Goal: Browse casually: Explore the website without a specific task or goal

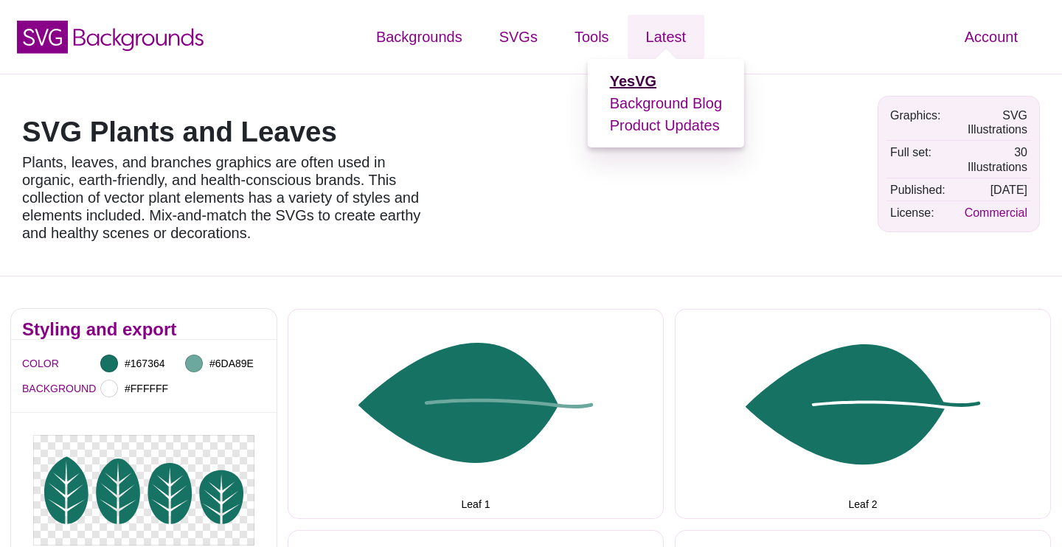
click at [633, 83] on strong "YesVG" at bounding box center [633, 81] width 46 height 16
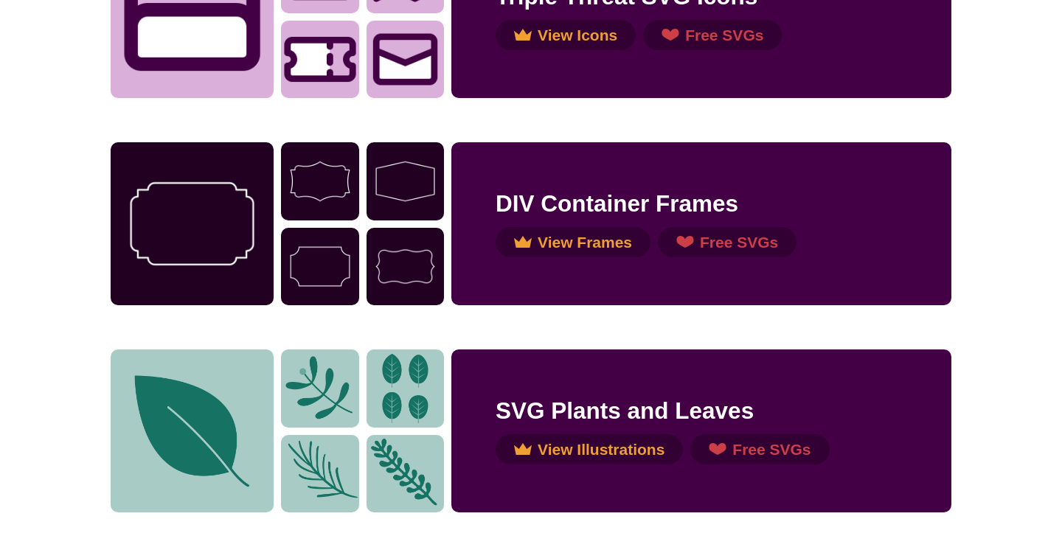
scroll to position [1650, 0]
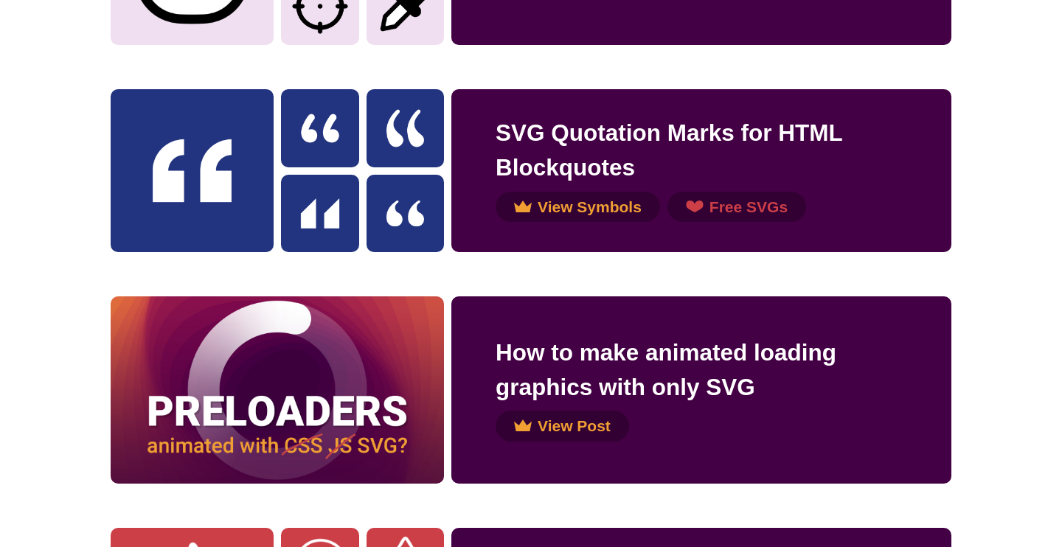
scroll to position [2670, 0]
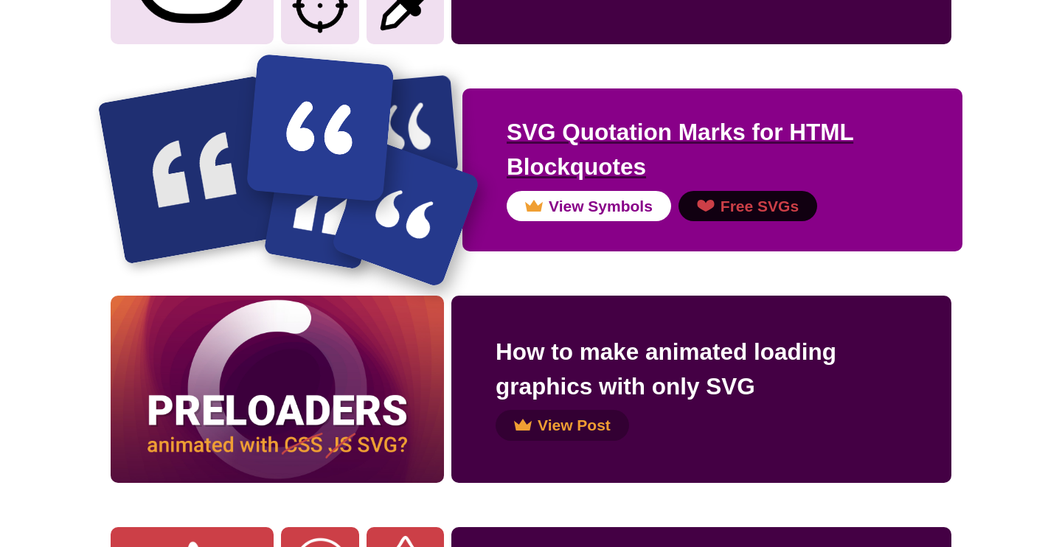
click at [198, 178] on img at bounding box center [191, 169] width 189 height 189
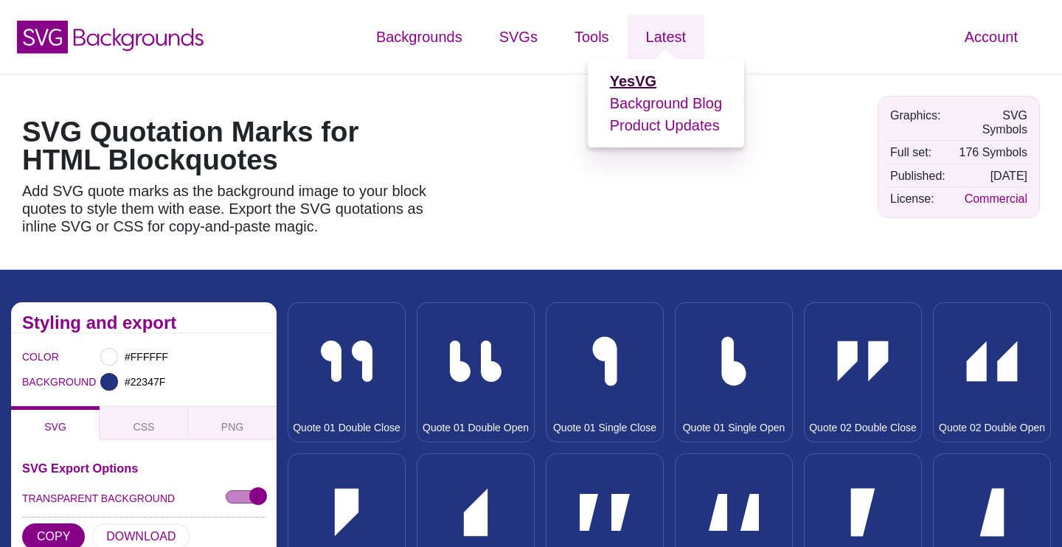
click at [642, 83] on strong "YesVG" at bounding box center [633, 81] width 46 height 16
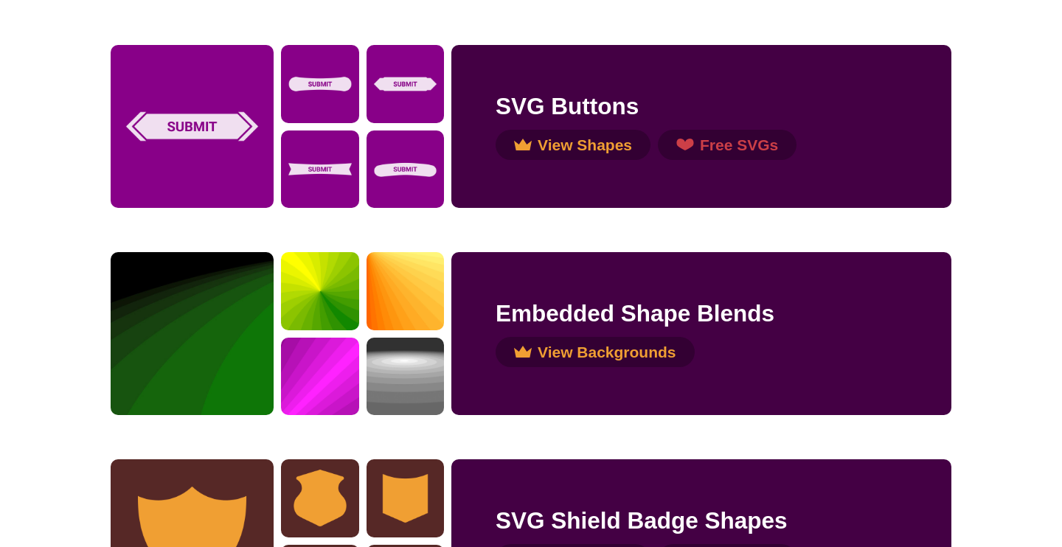
scroll to position [210, 0]
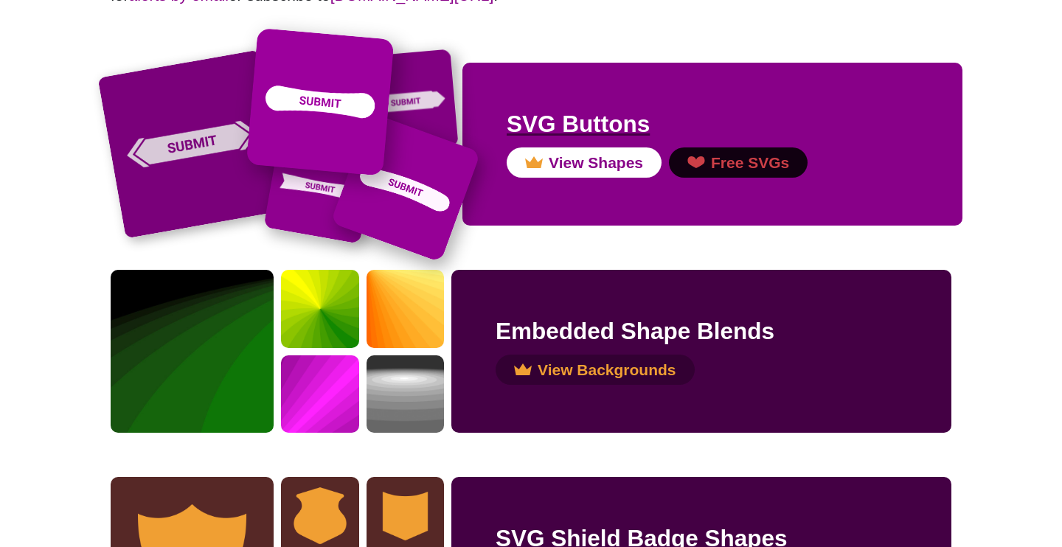
click at [509, 117] on h2 "SVG Buttons" at bounding box center [711, 124] width 411 height 35
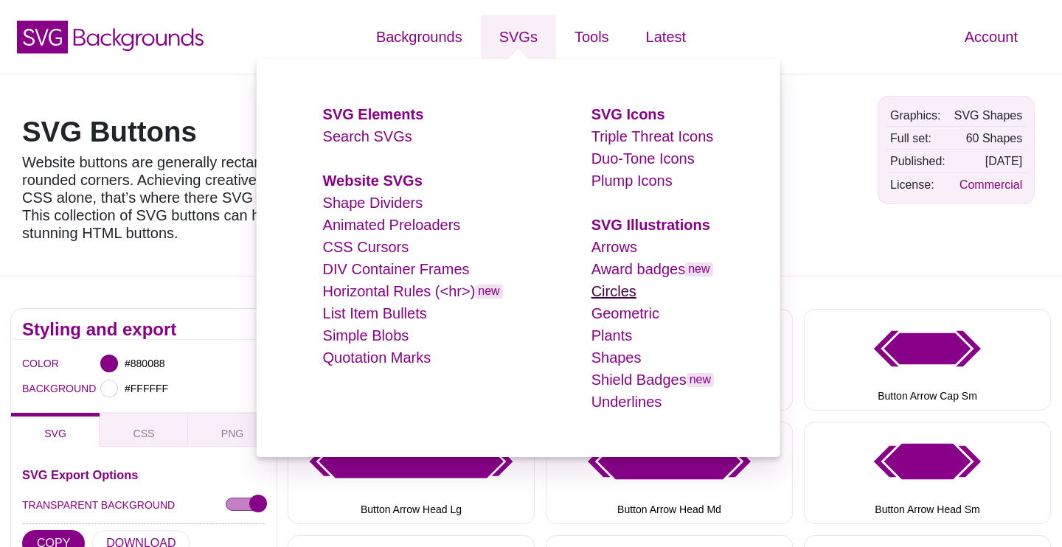
click at [611, 285] on link "Circles" at bounding box center [613, 291] width 45 height 16
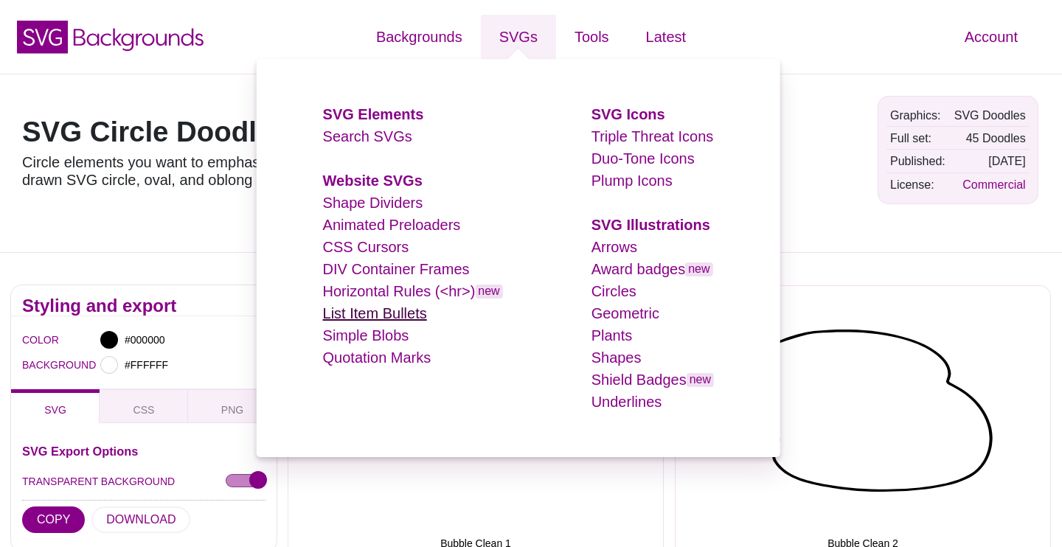
click at [387, 311] on link "List Item Bullets" at bounding box center [375, 313] width 104 height 16
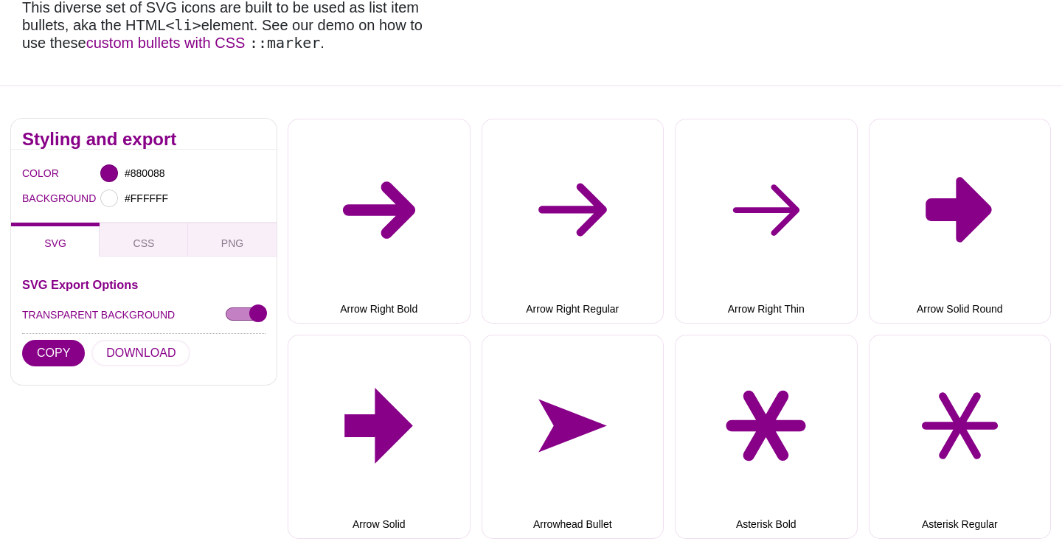
scroll to position [309, 0]
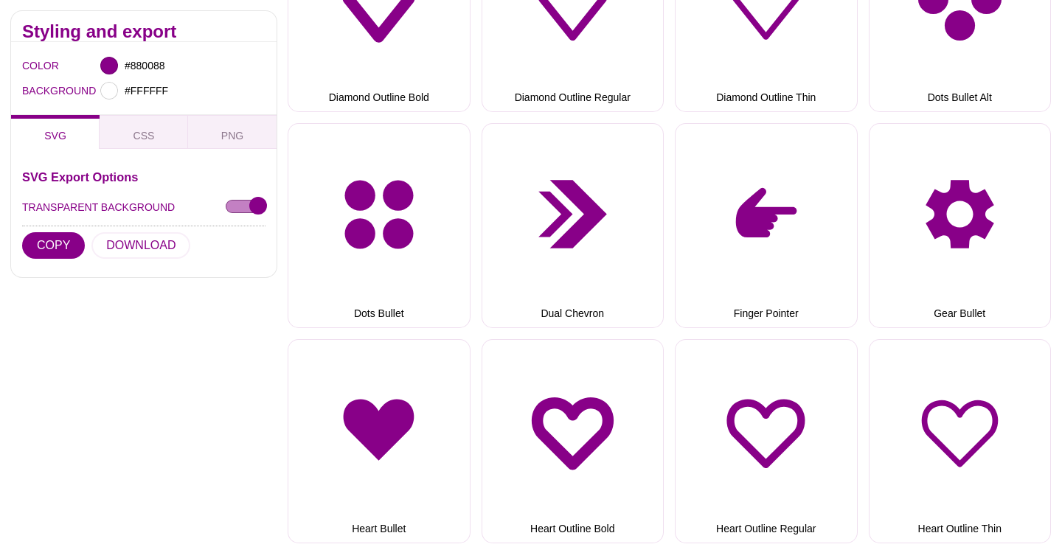
scroll to position [1591, 0]
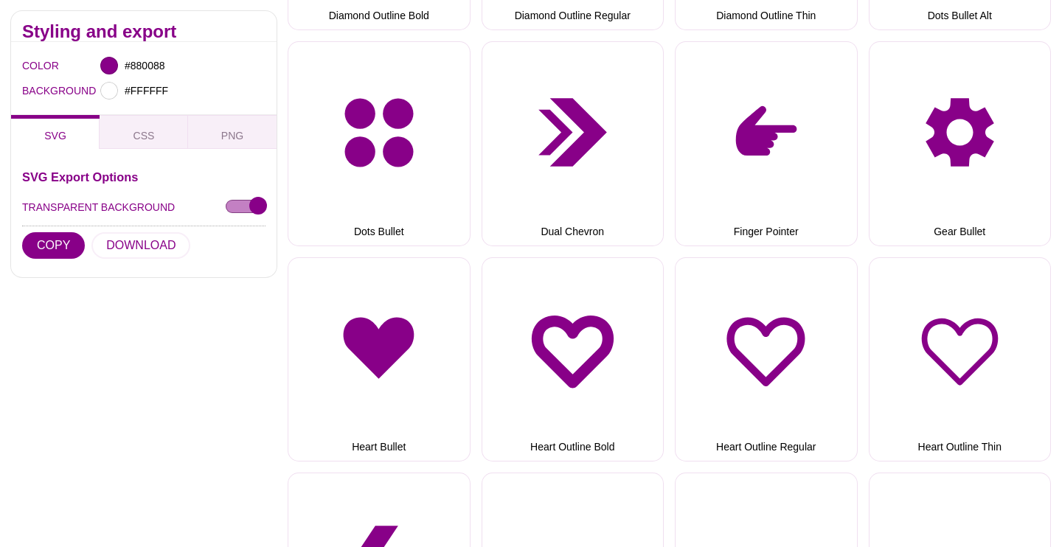
click at [670, 251] on div "Arrow Right Bold Arrow Right Regular Arrow Right Thin Arrow Solid Round Arrow S…" at bounding box center [674, 353] width 774 height 3235
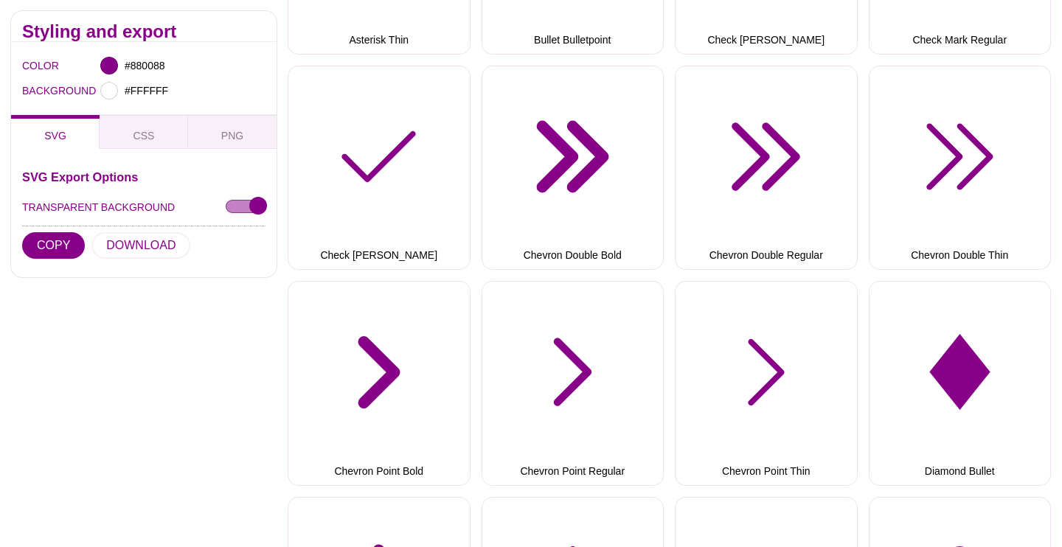
scroll to position [0, 0]
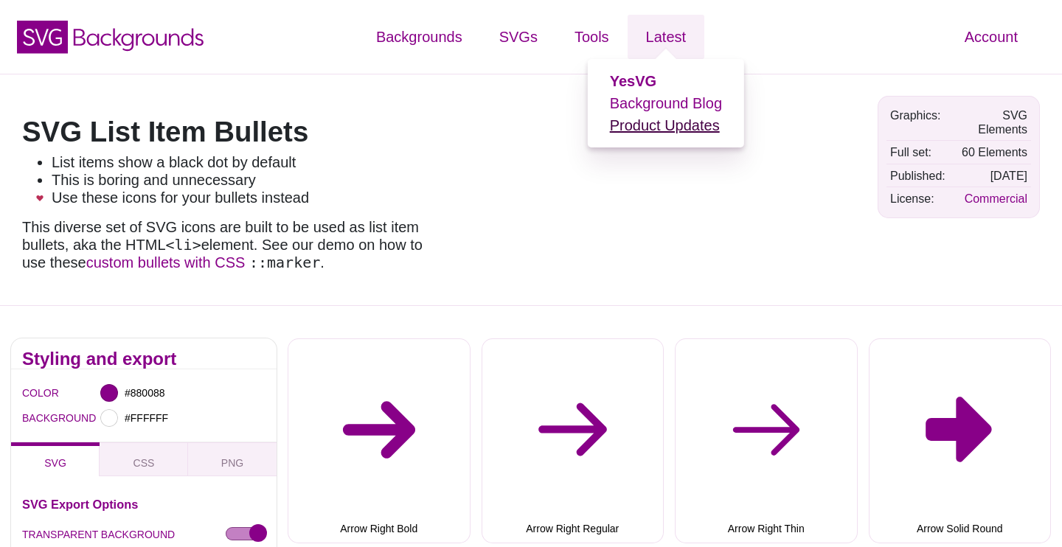
click at [667, 120] on link "Product Updates" at bounding box center [665, 125] width 110 height 16
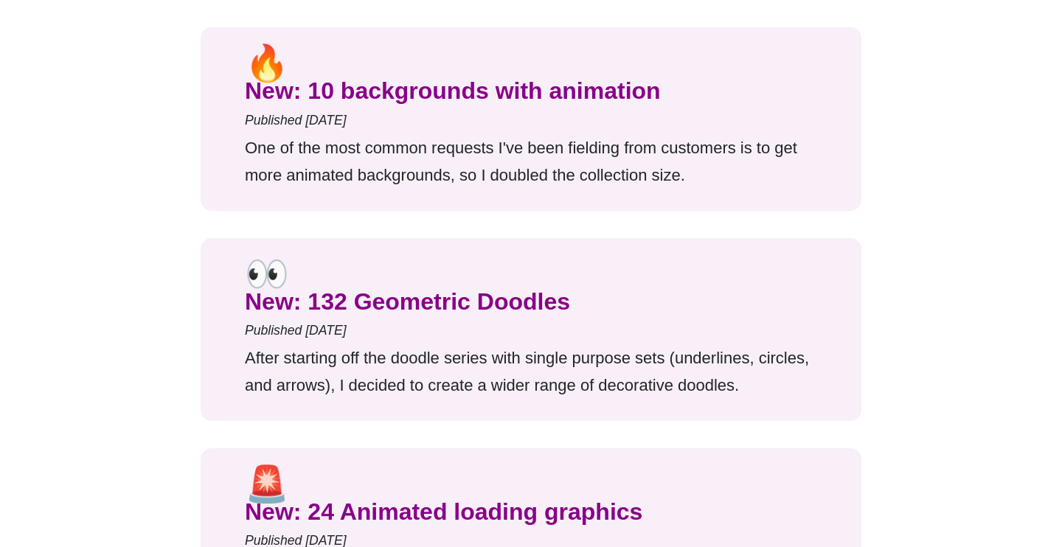
scroll to position [6284, 0]
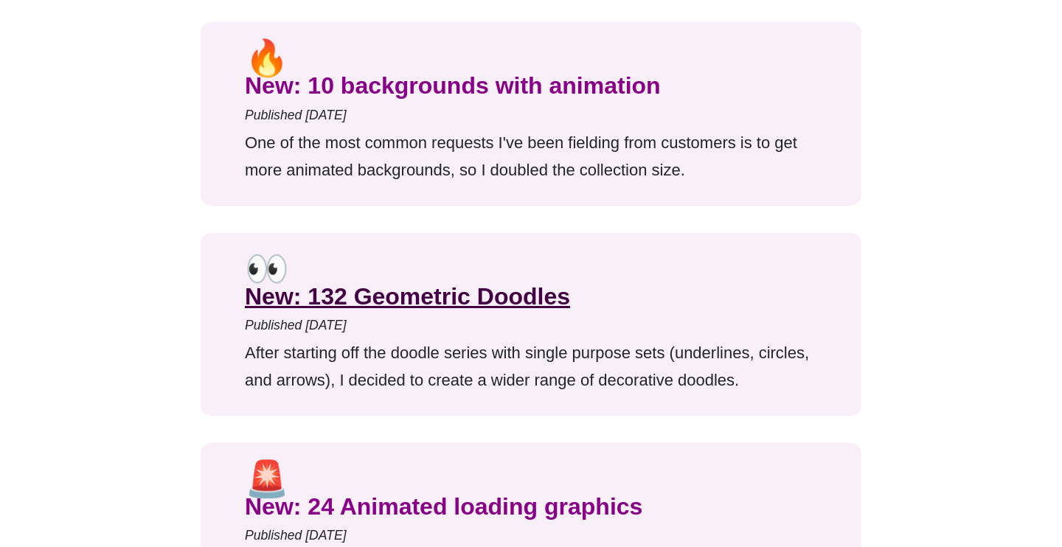
click at [520, 283] on link "New: 132 Geometric Doodles" at bounding box center [407, 296] width 325 height 27
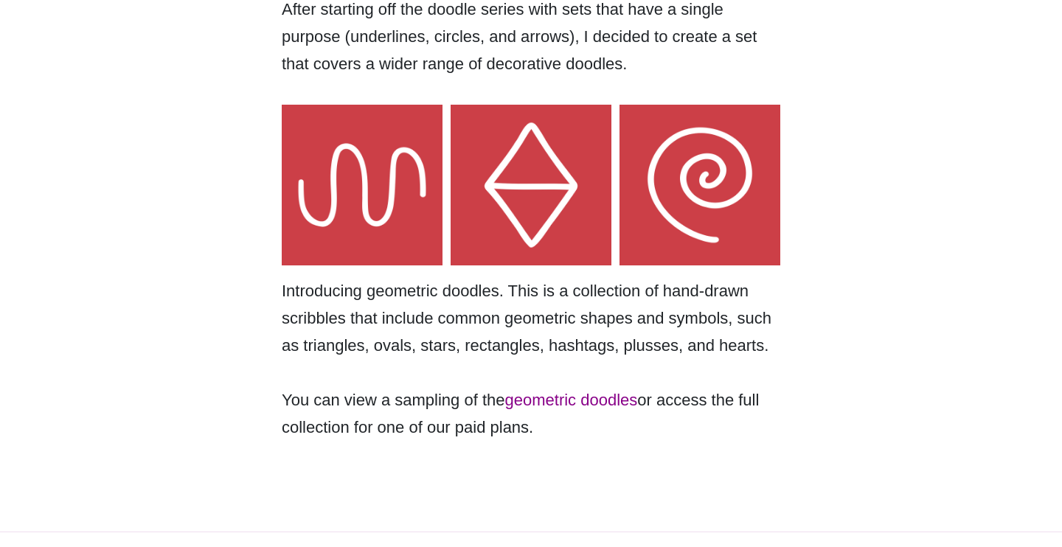
scroll to position [507, 0]
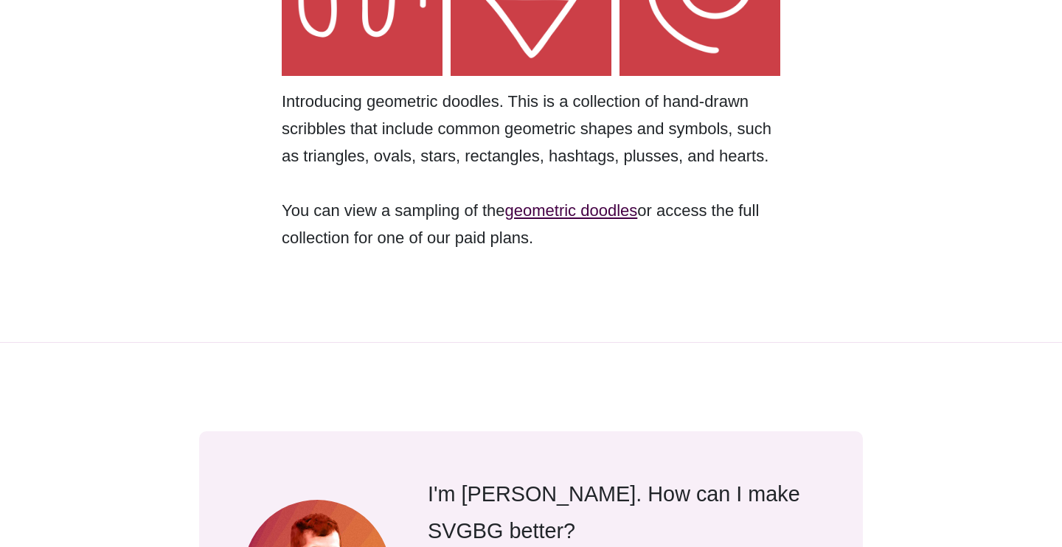
click at [551, 212] on link "geometric doodles" at bounding box center [571, 210] width 133 height 18
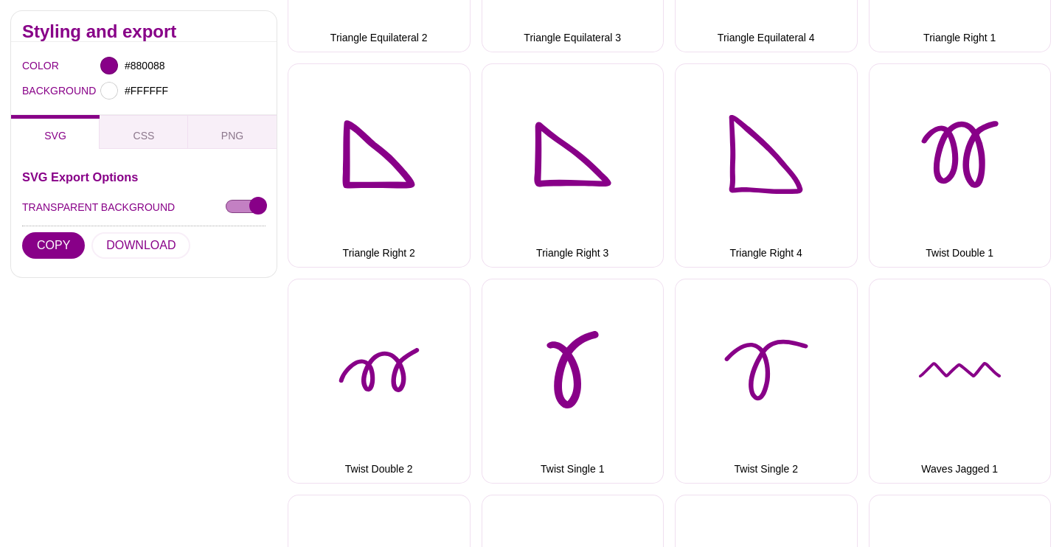
scroll to position [6105, 0]
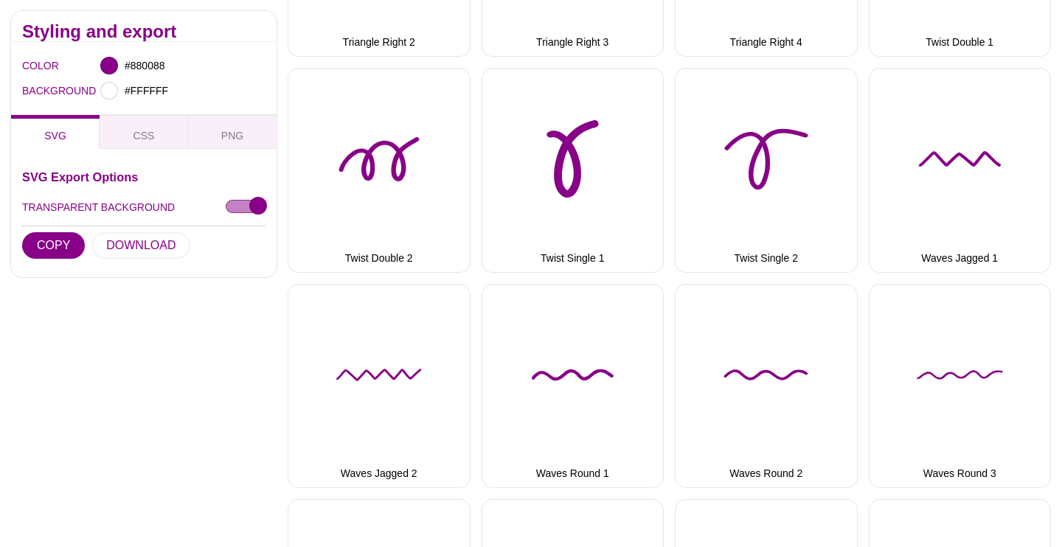
scroll to position [6276, 0]
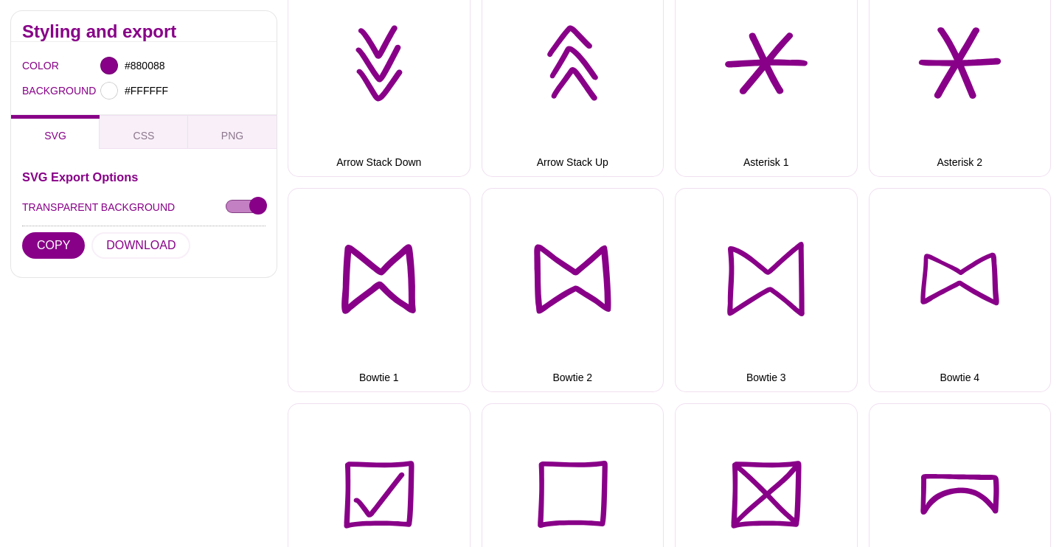
scroll to position [0, 0]
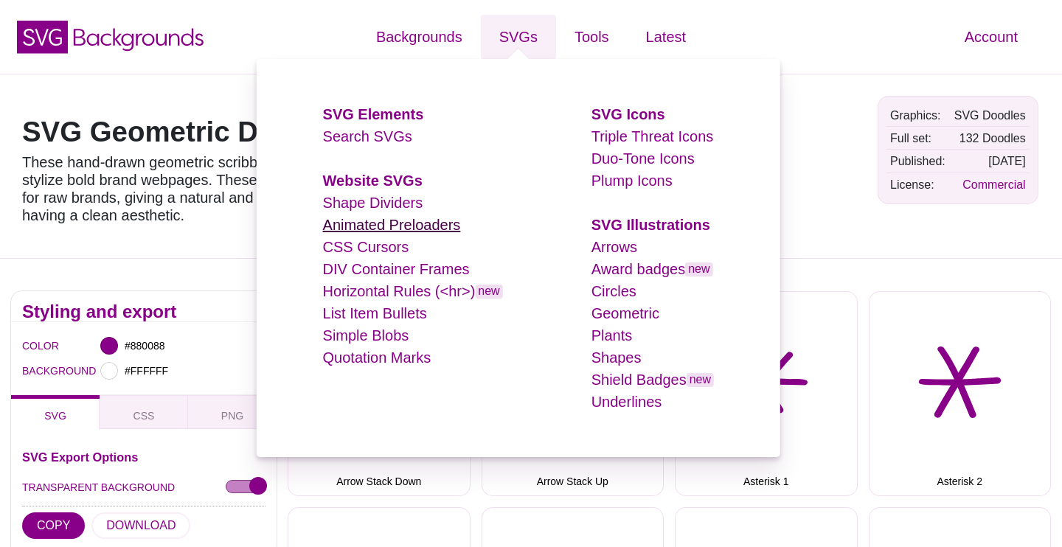
click at [394, 226] on link "Animated Preloaders" at bounding box center [392, 225] width 138 height 16
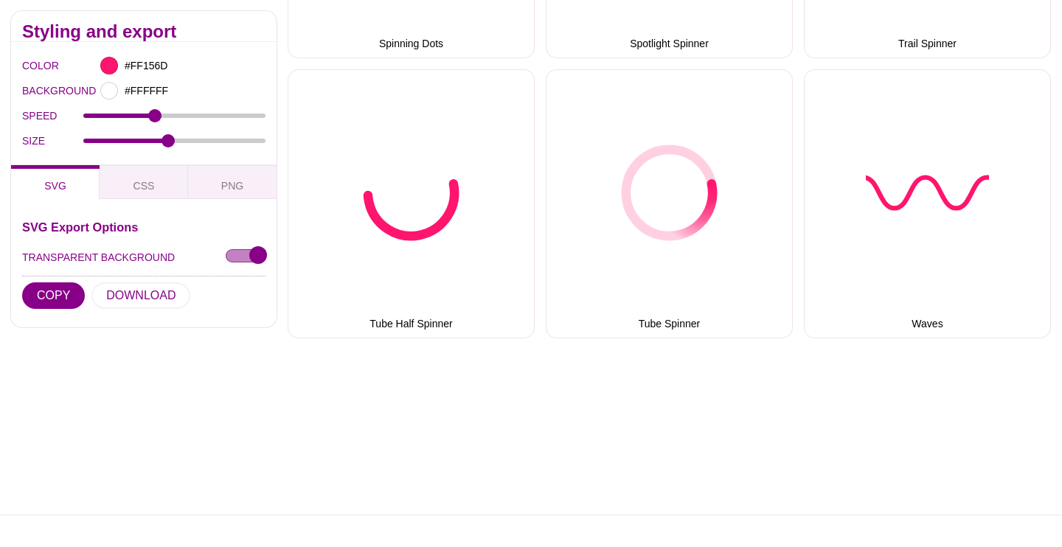
scroll to position [2268, 0]
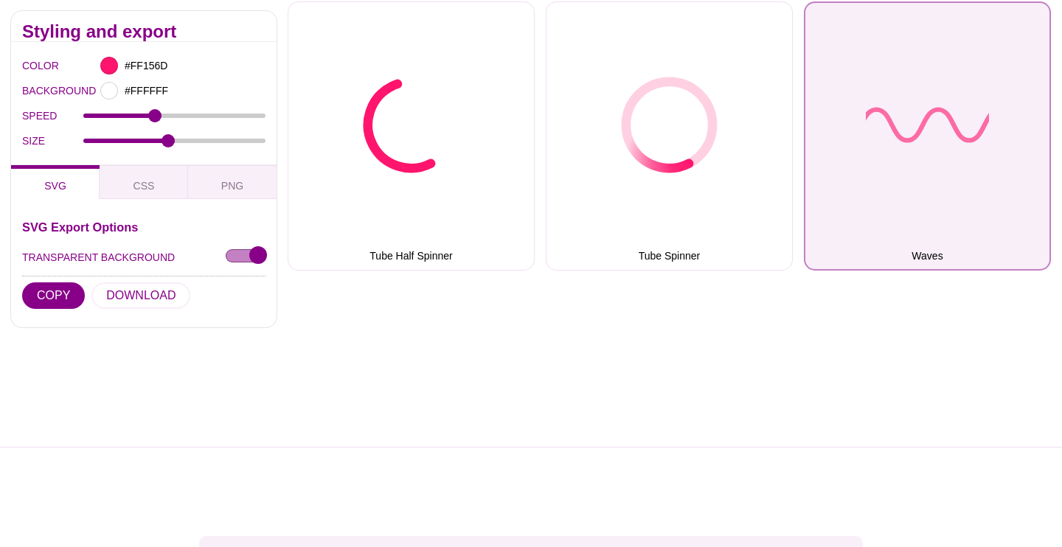
click at [910, 129] on button "Waves" at bounding box center [927, 135] width 247 height 269
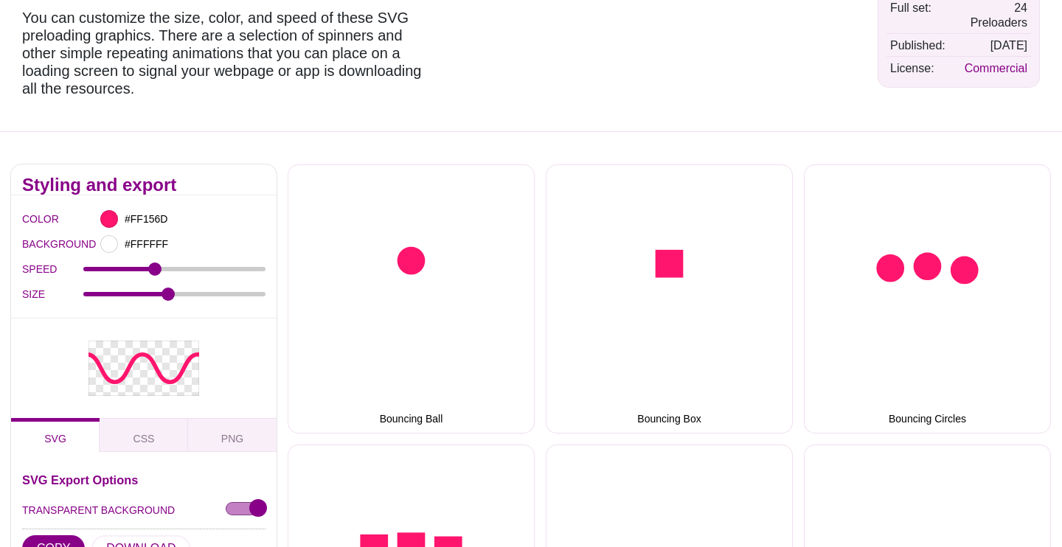
scroll to position [0, 0]
